Goal: Transaction & Acquisition: Purchase product/service

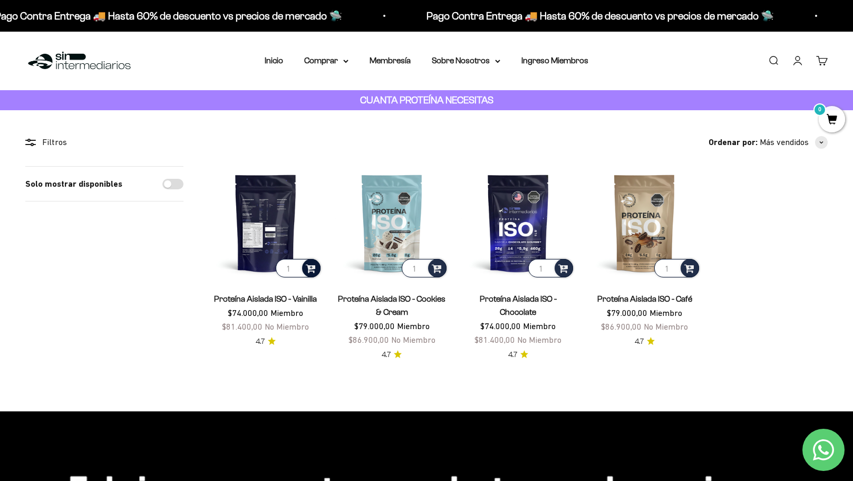
click at [313, 267] on span at bounding box center [311, 267] width 10 height 12
click at [287, 240] on li "Vanilla / 1 libra" at bounding box center [266, 240] width 109 height 13
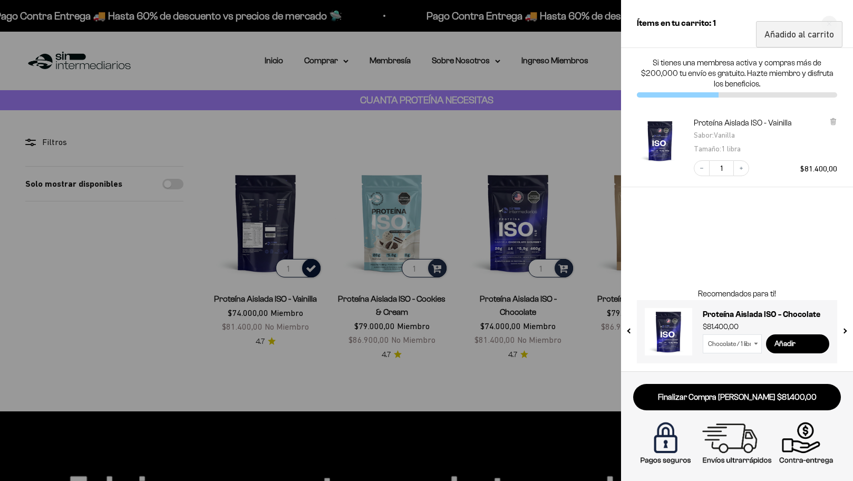
click at [326, 137] on div at bounding box center [426, 240] width 853 height 481
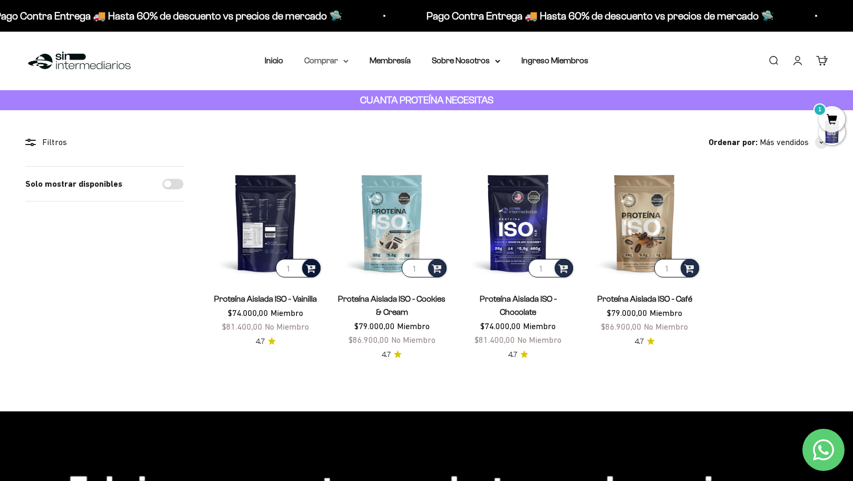
click at [337, 61] on summary "Comprar" at bounding box center [326, 61] width 44 height 14
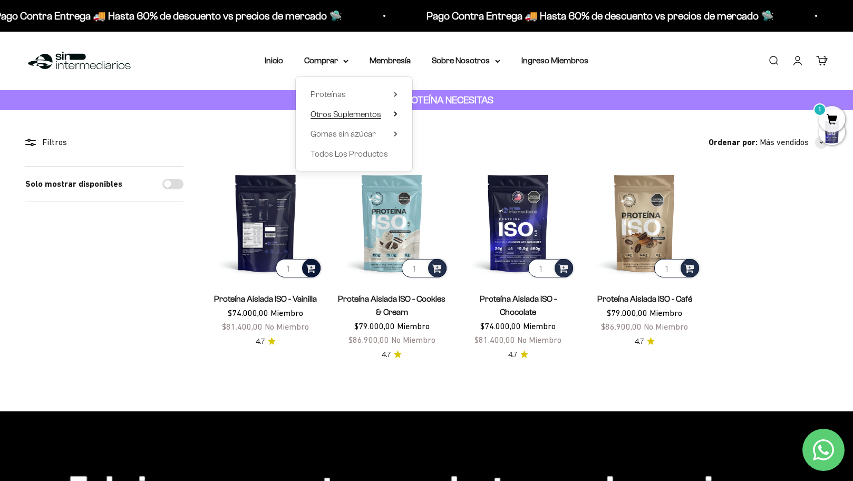
click at [337, 113] on span "Otros Suplementos" at bounding box center [345, 114] width 71 height 9
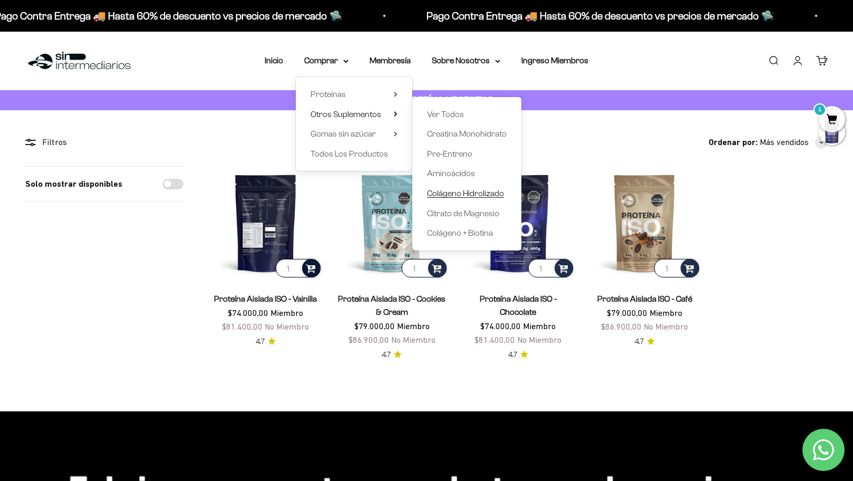
click at [461, 192] on span "Colágeno Hidrolizado" at bounding box center [465, 193] width 77 height 9
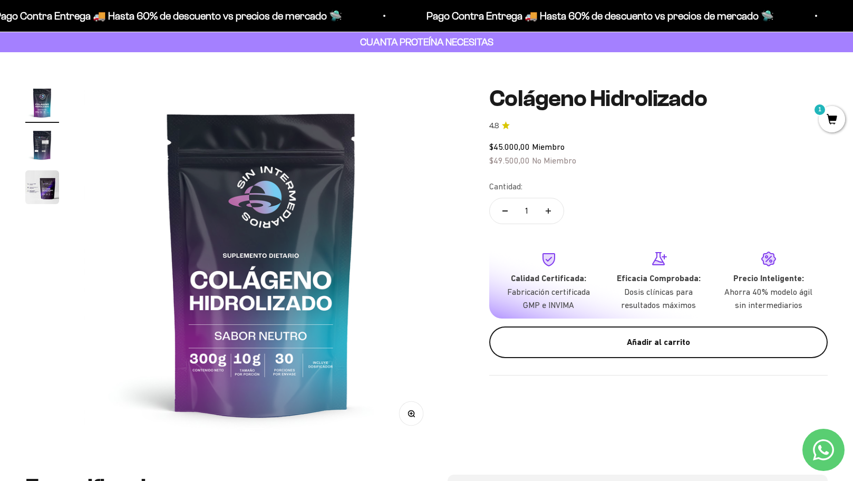
click at [656, 335] on div "Añadir al carrito" at bounding box center [658, 342] width 296 height 14
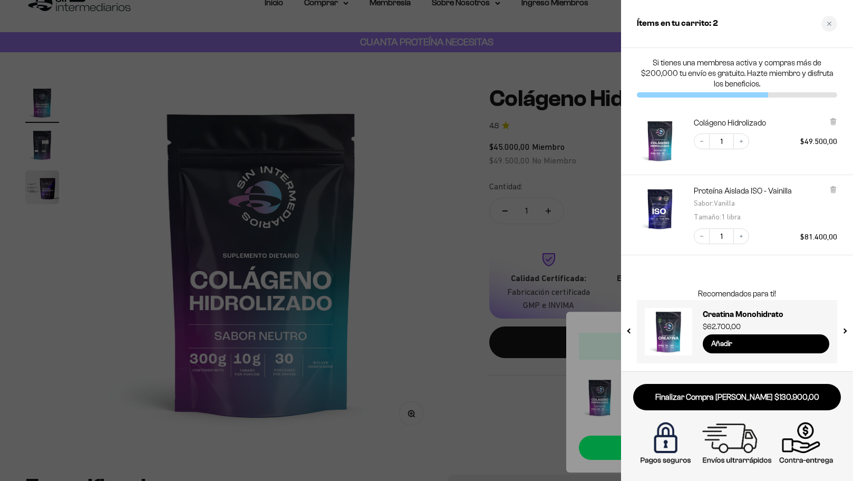
click at [465, 130] on div at bounding box center [426, 240] width 853 height 481
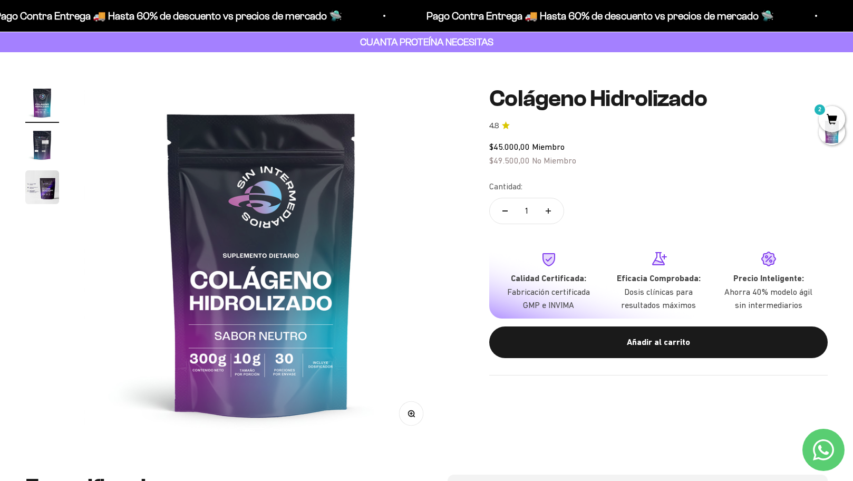
click at [830, 110] on span "2" at bounding box center [832, 119] width 26 height 26
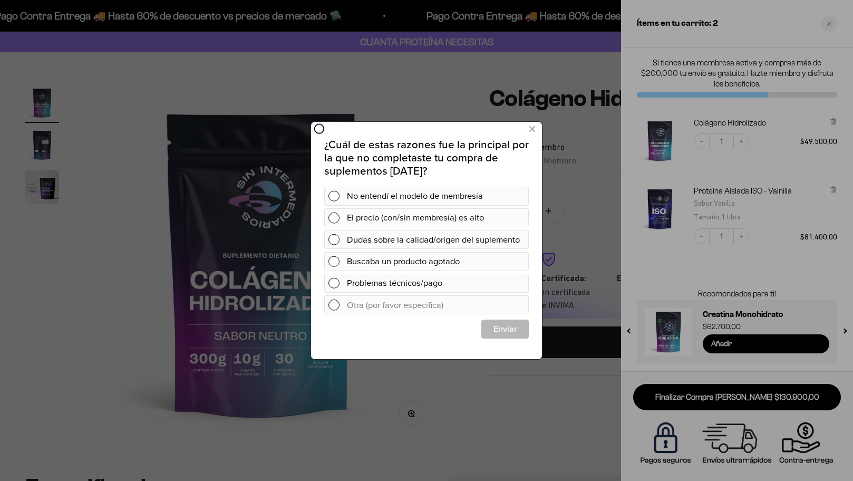
click at [537, 61] on div at bounding box center [426, 240] width 853 height 481
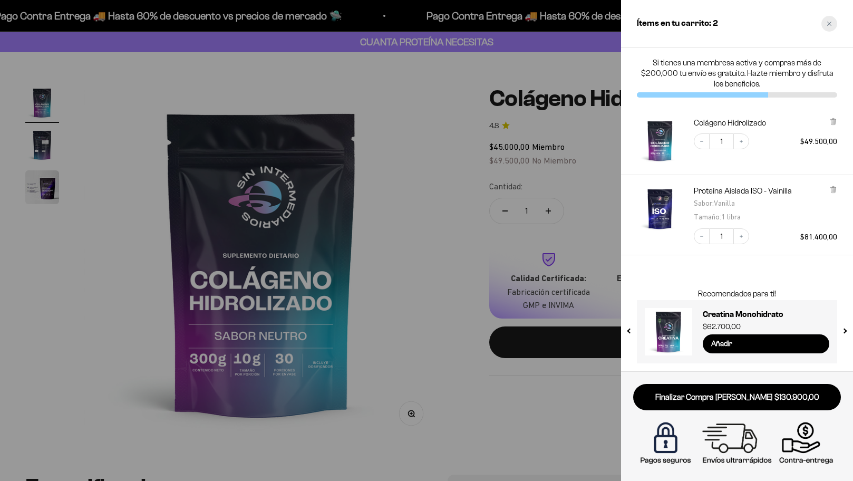
click at [824, 27] on div "Close cart" at bounding box center [829, 24] width 16 height 16
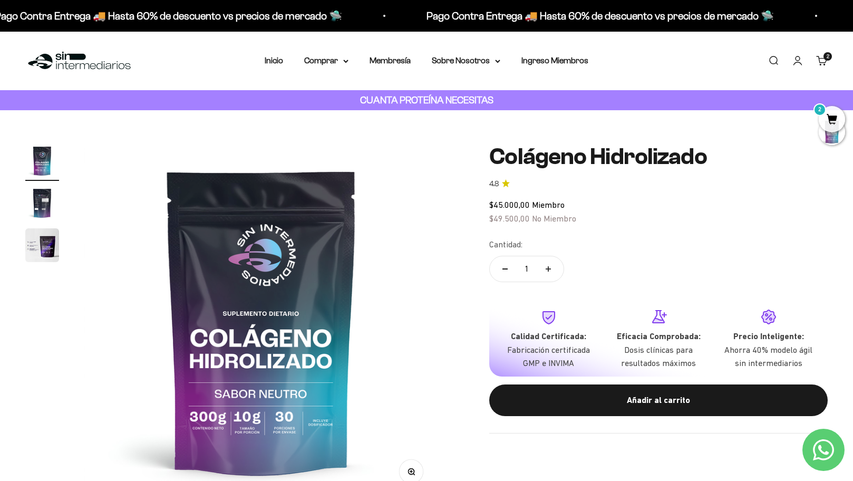
click at [382, 98] on strong "CUANTA PROTEÍNA NECESITAS" at bounding box center [426, 99] width 133 height 11
click at [272, 64] on link "Inicio" at bounding box center [274, 60] width 18 height 9
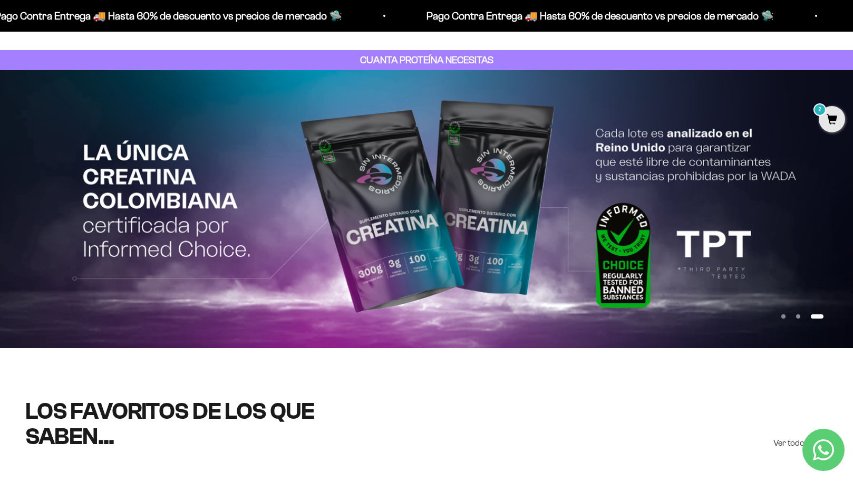
scroll to position [42, 0]
